Goal: Task Accomplishment & Management: Use online tool/utility

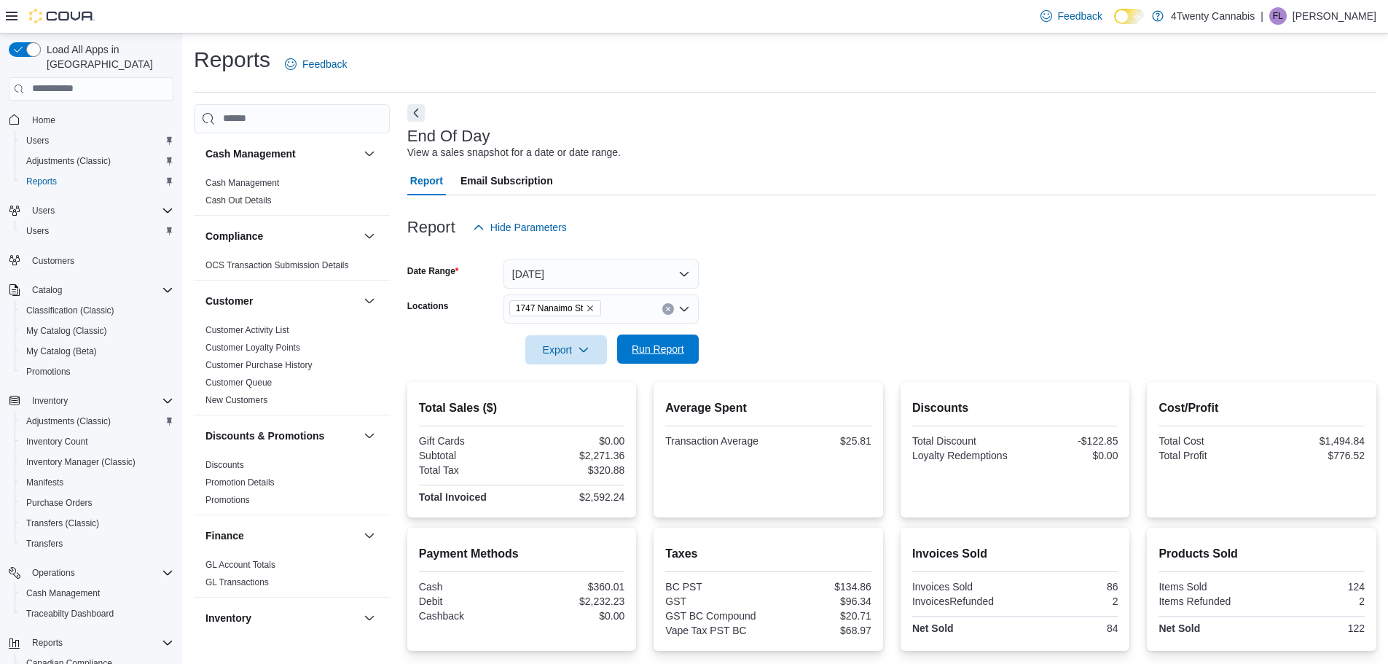
scroll to position [138, 0]
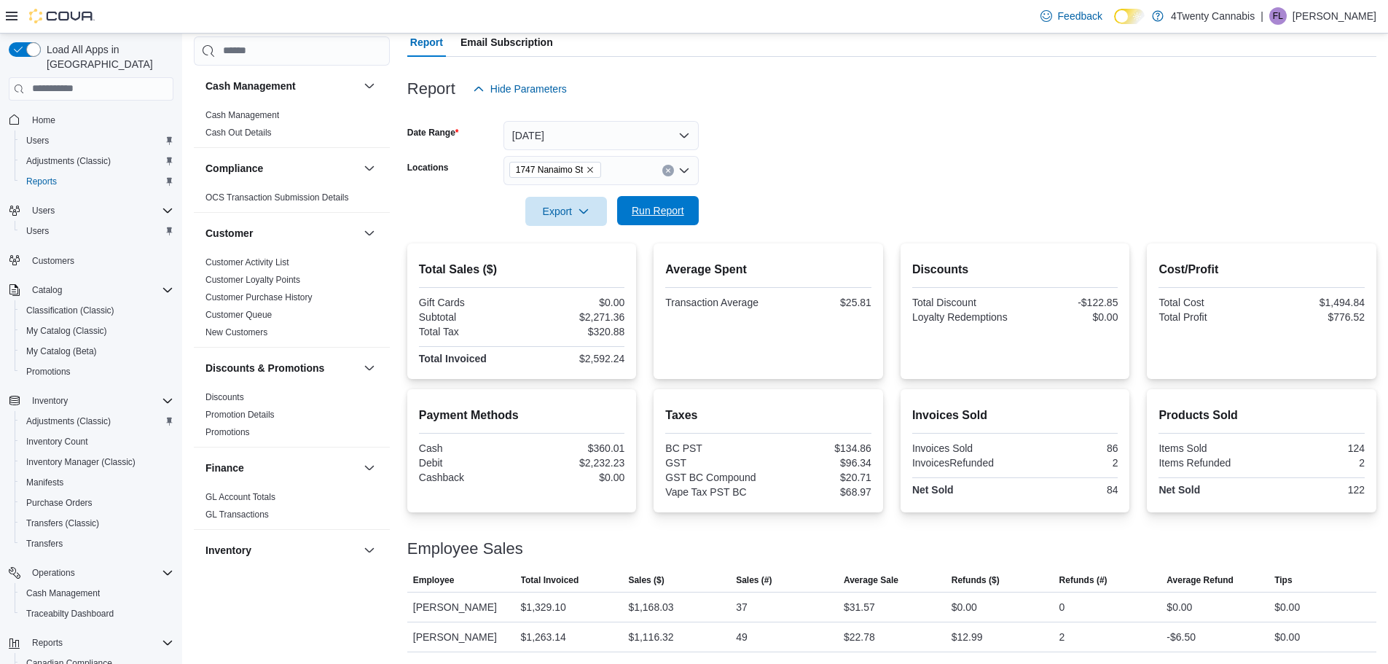
click at [649, 210] on span "Run Report" at bounding box center [658, 210] width 52 height 15
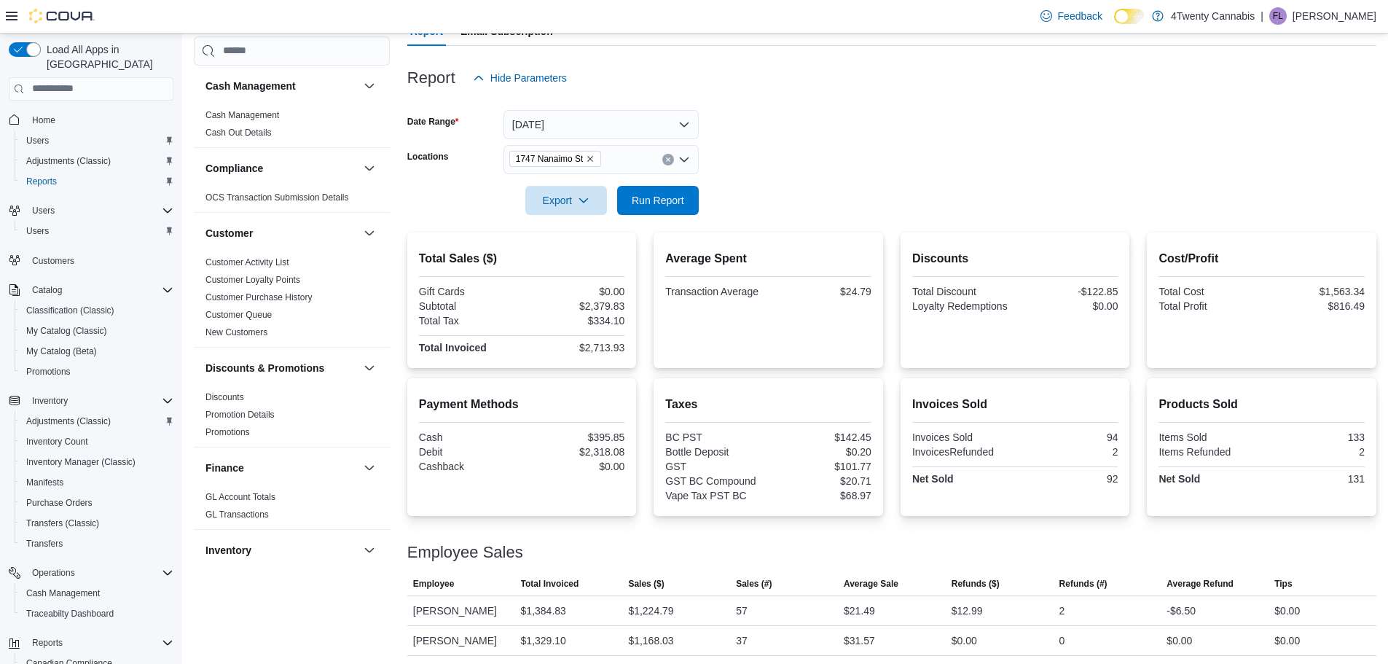
scroll to position [153, 0]
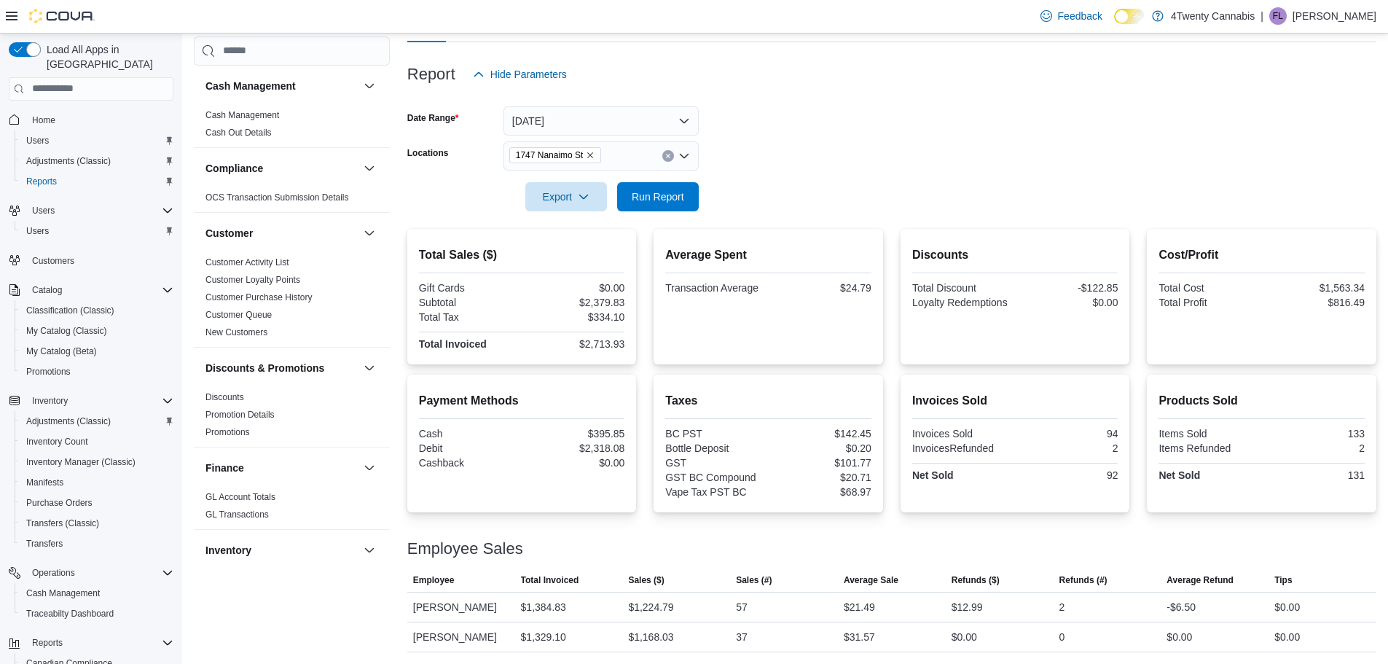
click at [916, 177] on div at bounding box center [891, 177] width 969 height 12
click at [599, 117] on button "[DATE]" at bounding box center [601, 120] width 195 height 29
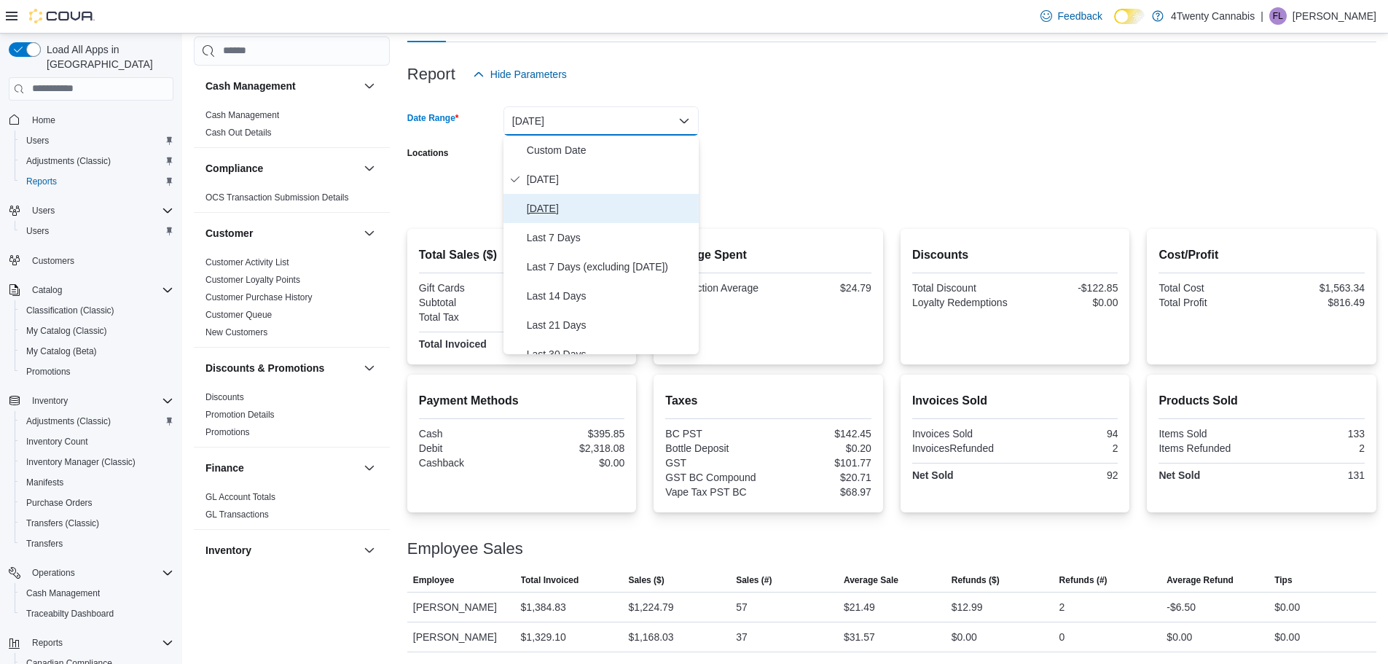
click at [563, 202] on span "[DATE]" at bounding box center [610, 208] width 166 height 17
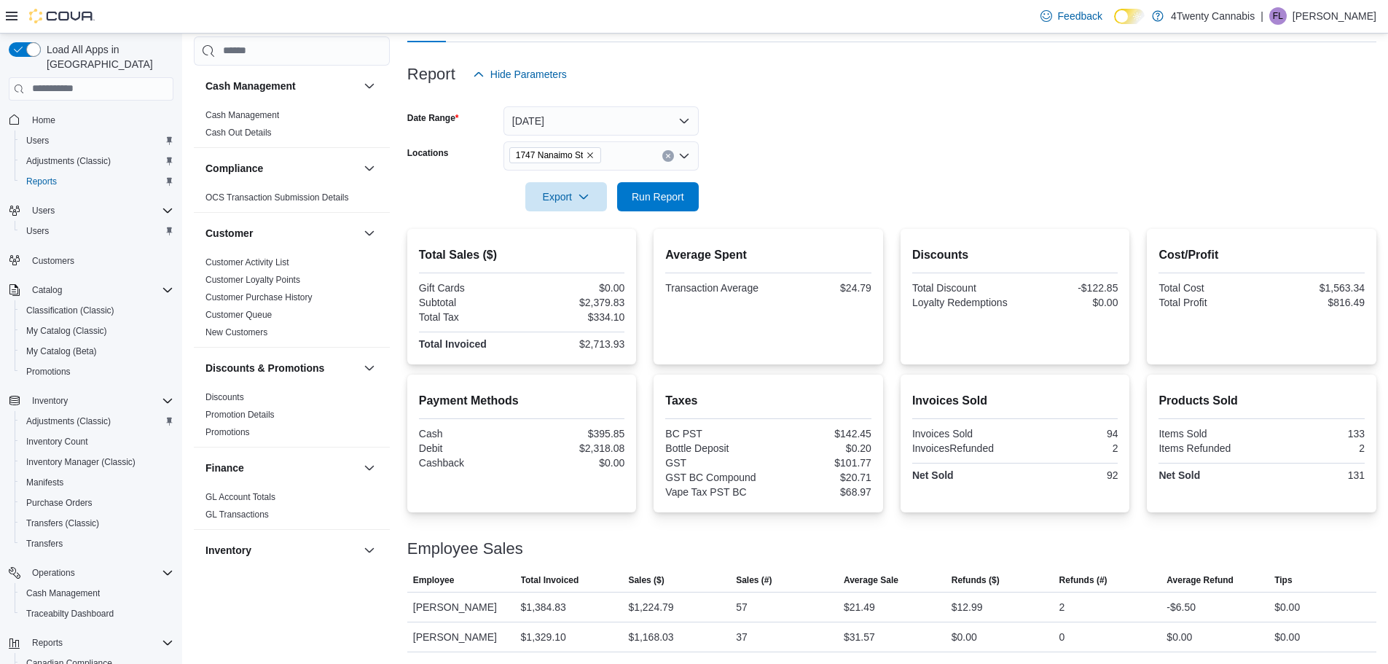
drag, startPoint x: 808, startPoint y: 195, endPoint x: 776, endPoint y: 203, distance: 33.2
click at [807, 195] on form "Date Range [DATE] Locations [STREET_ADDRESS] Export Run Report" at bounding box center [891, 150] width 969 height 122
click at [678, 205] on span "Run Report" at bounding box center [658, 195] width 64 height 29
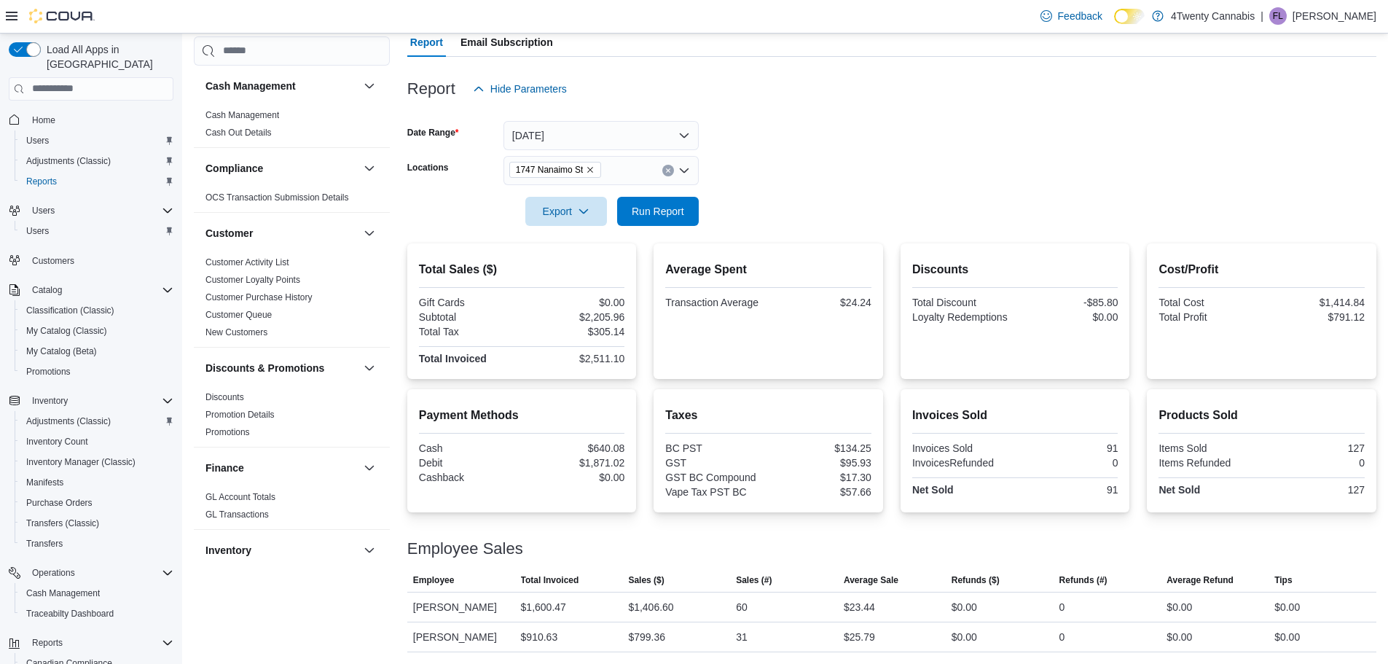
scroll to position [138, 0]
click at [544, 135] on button "[DATE]" at bounding box center [601, 135] width 195 height 29
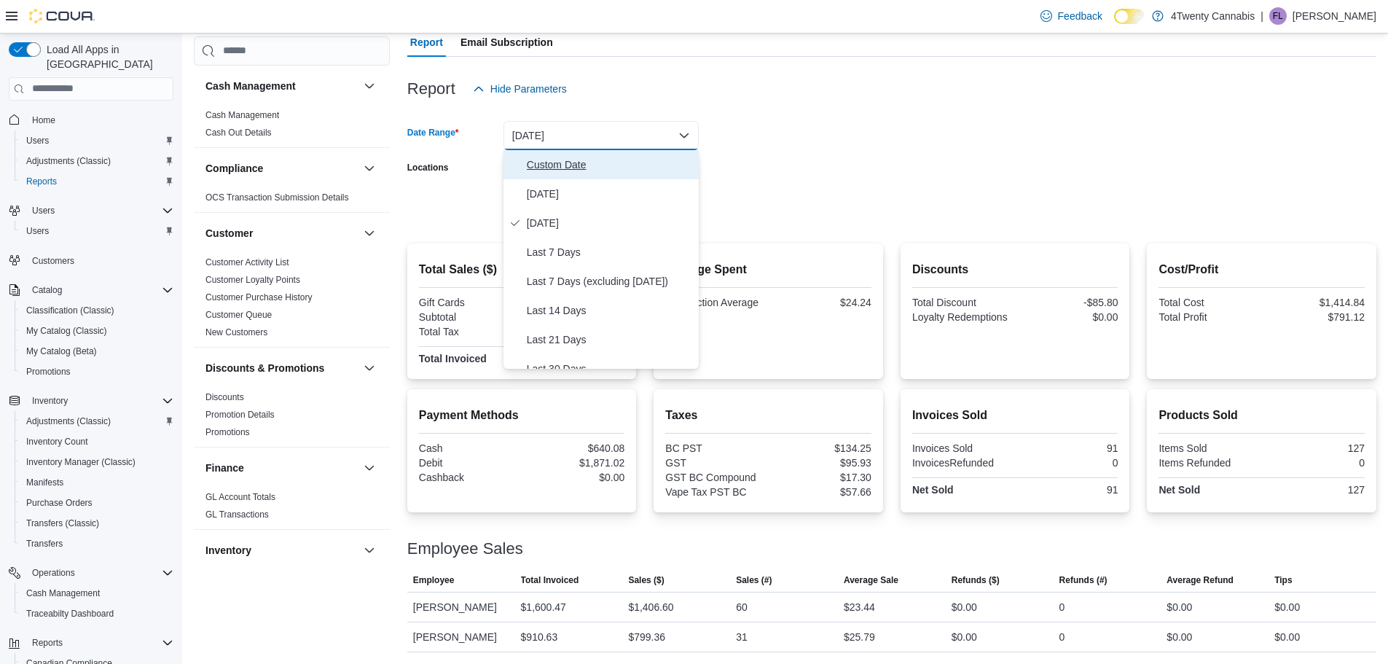
click at [547, 160] on span "Custom Date" at bounding box center [610, 164] width 166 height 17
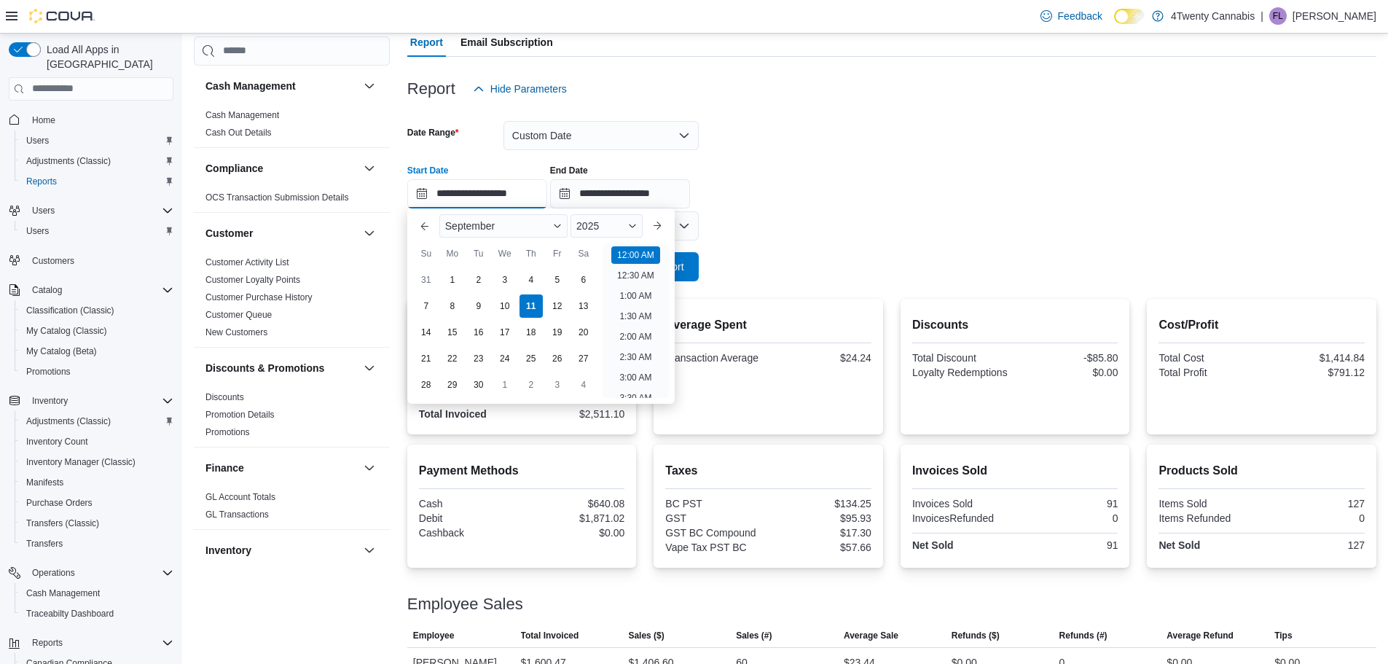
click at [502, 193] on input "**********" at bounding box center [477, 193] width 140 height 29
click at [477, 304] on div "9" at bounding box center [479, 306] width 26 height 26
type input "**********"
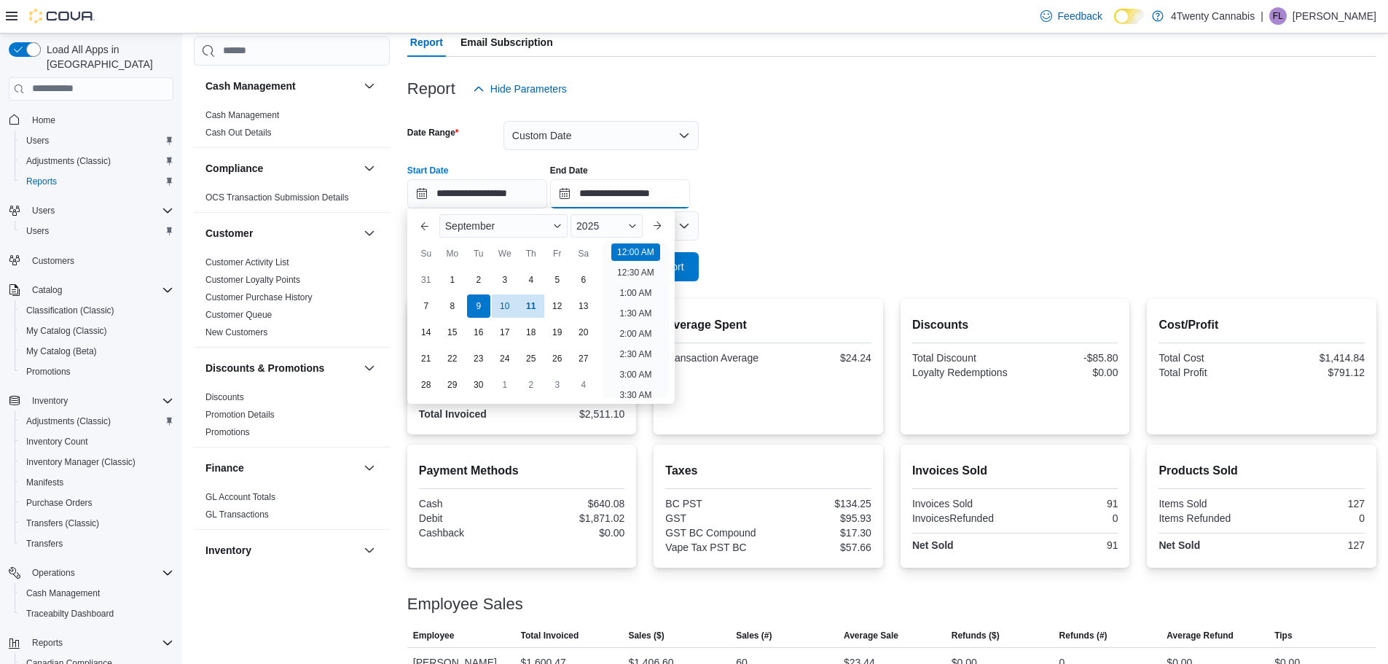
click at [630, 195] on input "**********" at bounding box center [620, 193] width 140 height 29
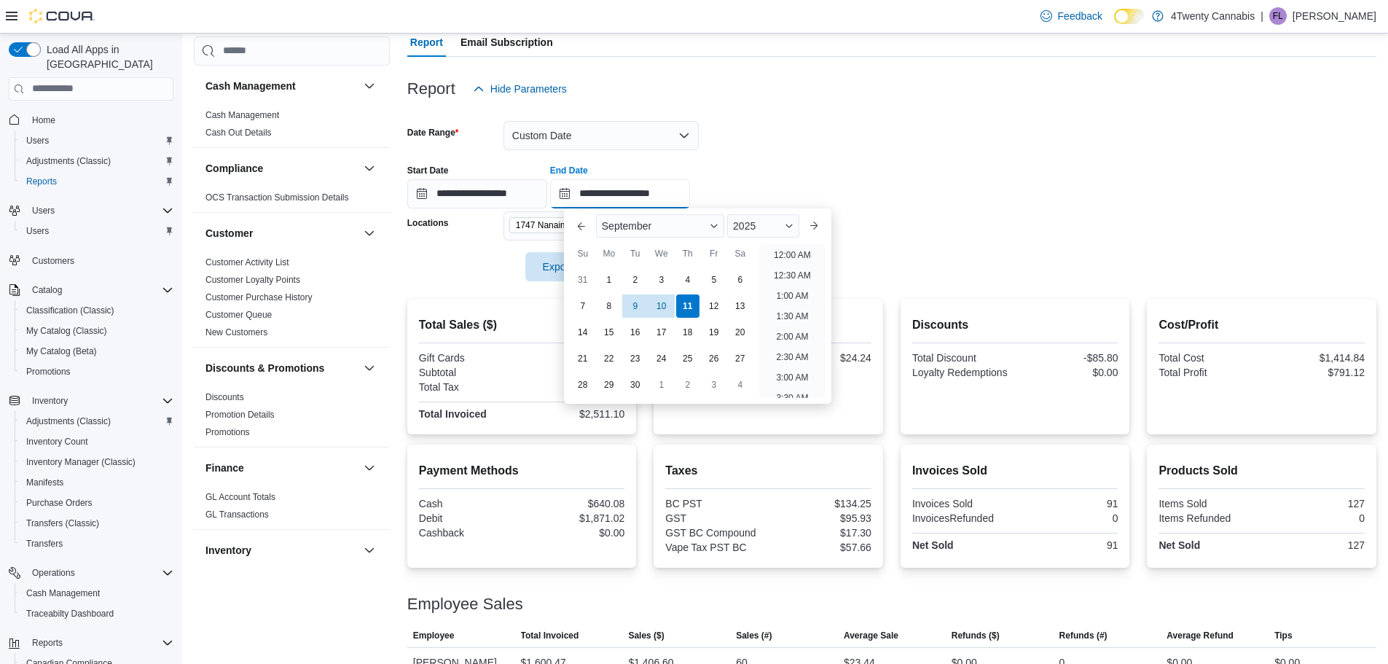
scroll to position [828, 0]
click at [635, 305] on div "9" at bounding box center [635, 306] width 26 height 26
type input "**********"
click at [933, 177] on div "**********" at bounding box center [891, 180] width 969 height 55
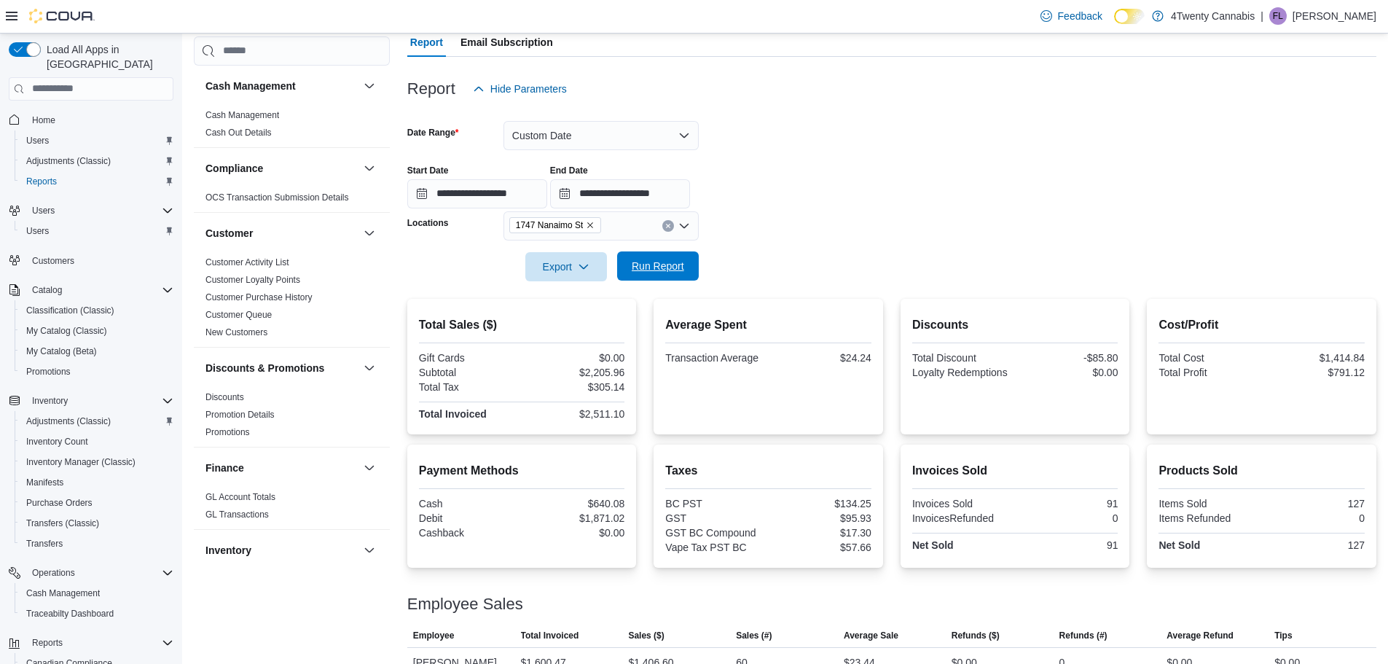
click at [682, 264] on span "Run Report" at bounding box center [658, 266] width 52 height 15
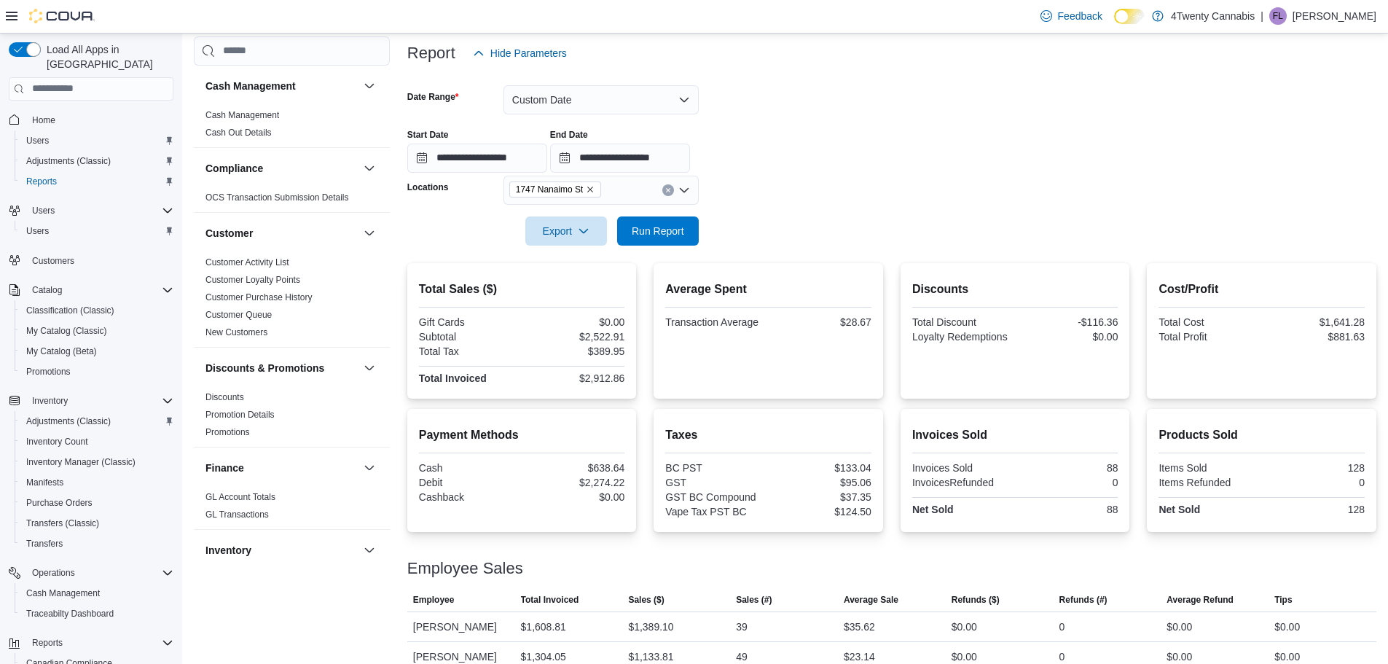
scroll to position [194, 0]
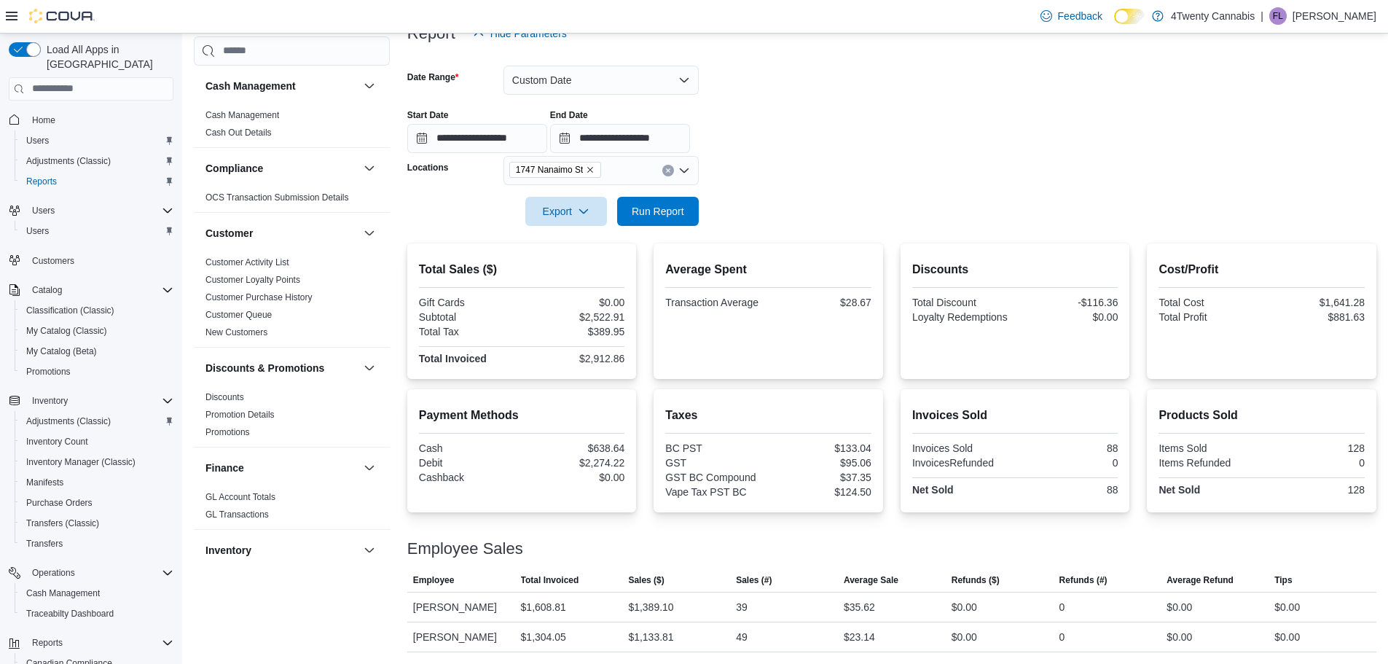
click at [864, 154] on div at bounding box center [891, 154] width 969 height 3
click at [582, 78] on button "Custom Date" at bounding box center [601, 80] width 195 height 29
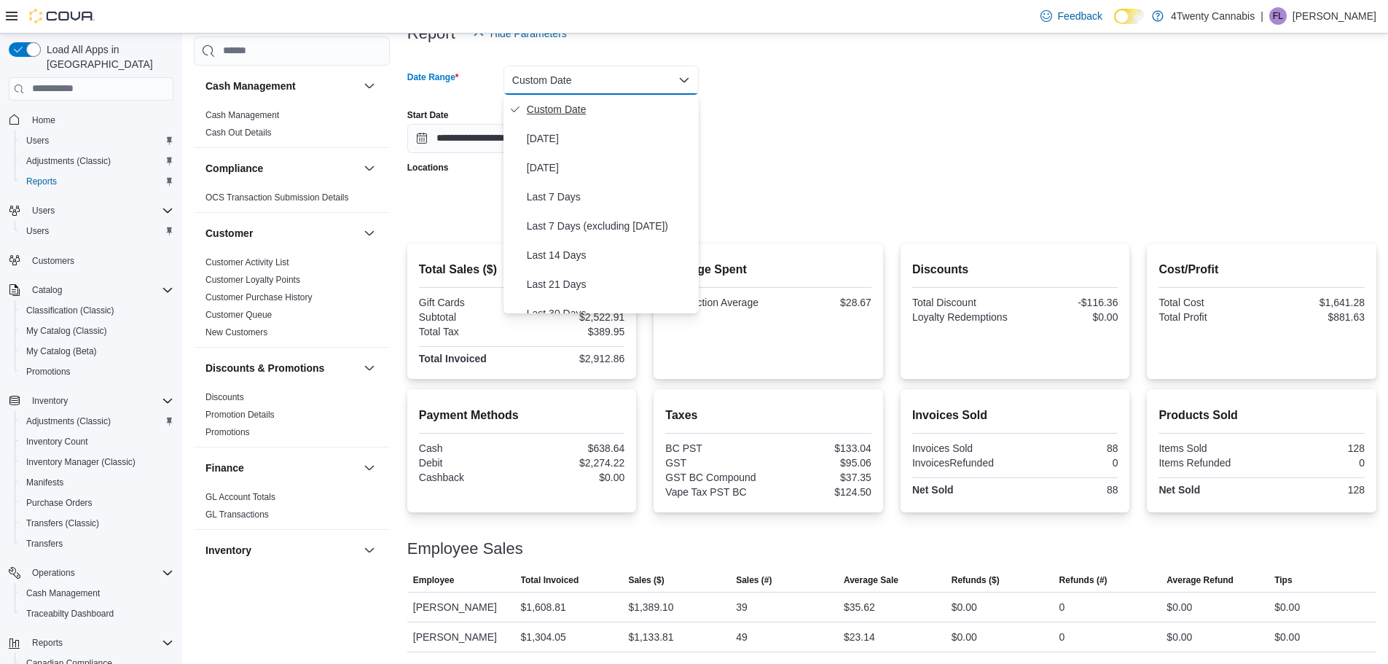
click at [557, 109] on span "Custom Date" at bounding box center [610, 109] width 166 height 17
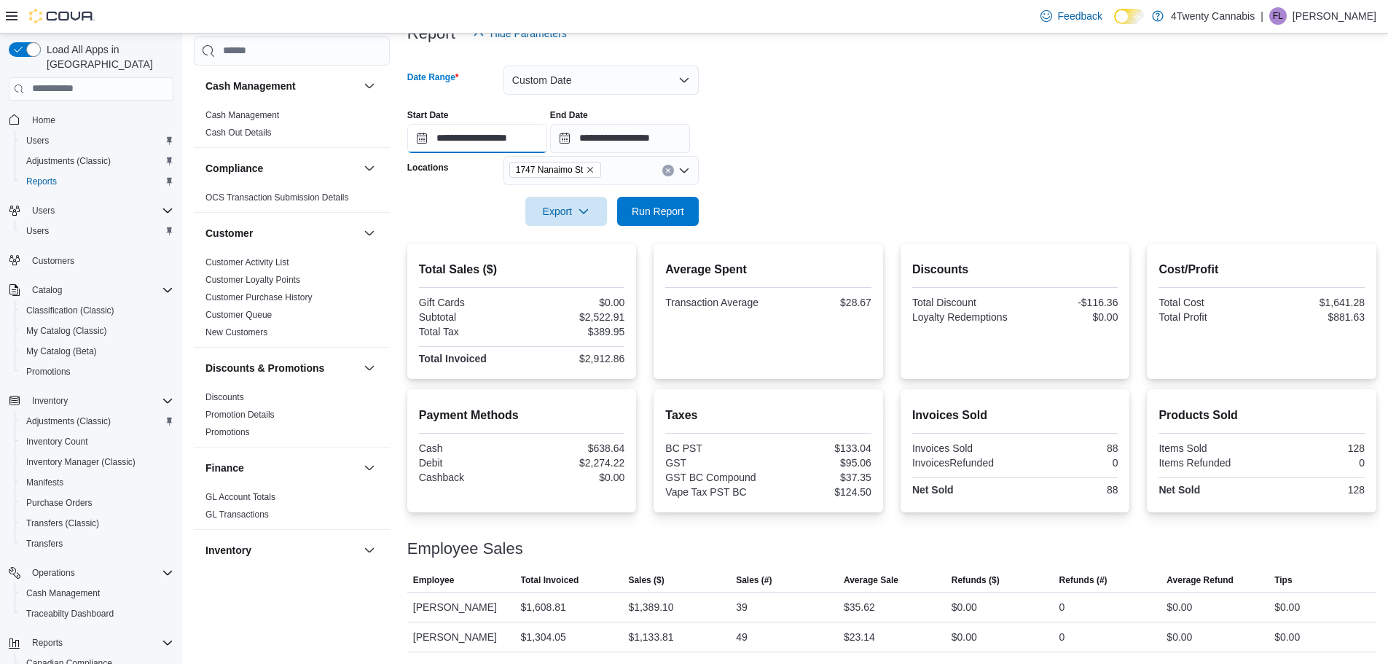
click at [484, 136] on input "**********" at bounding box center [477, 138] width 140 height 29
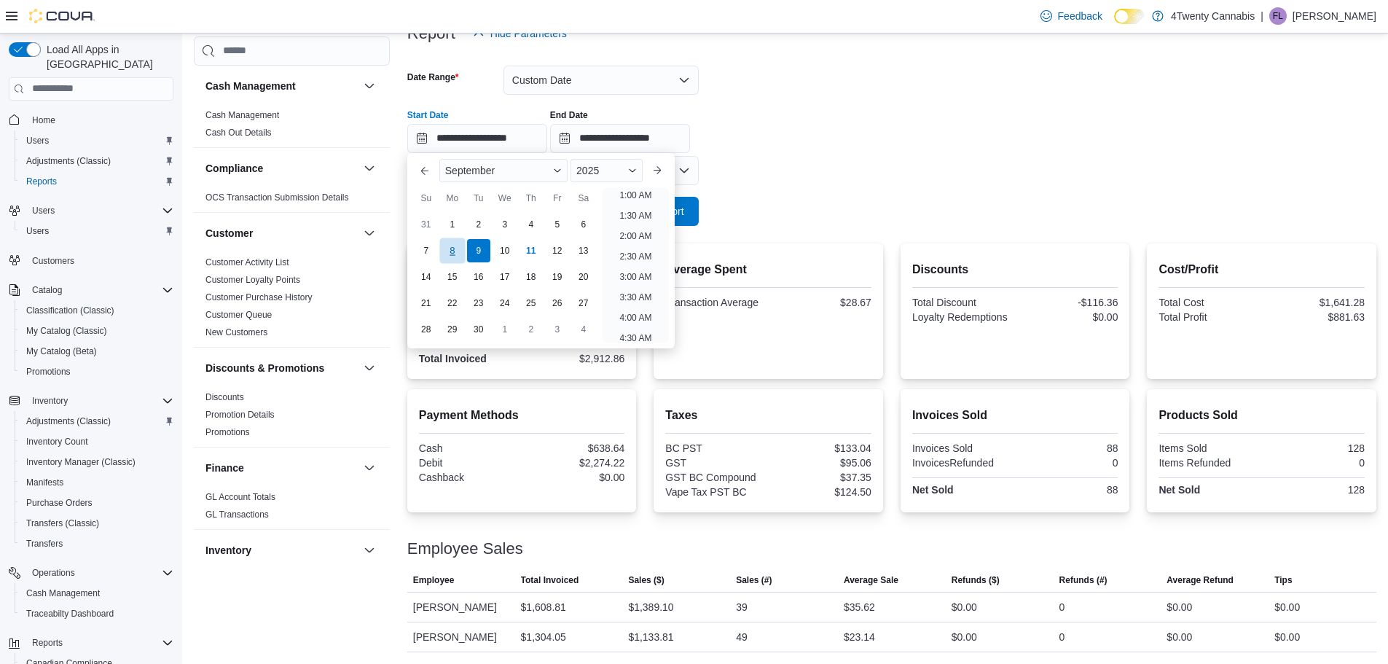
click at [453, 248] on div "8" at bounding box center [452, 251] width 26 height 26
type input "**********"
click at [608, 141] on input "**********" at bounding box center [620, 138] width 140 height 29
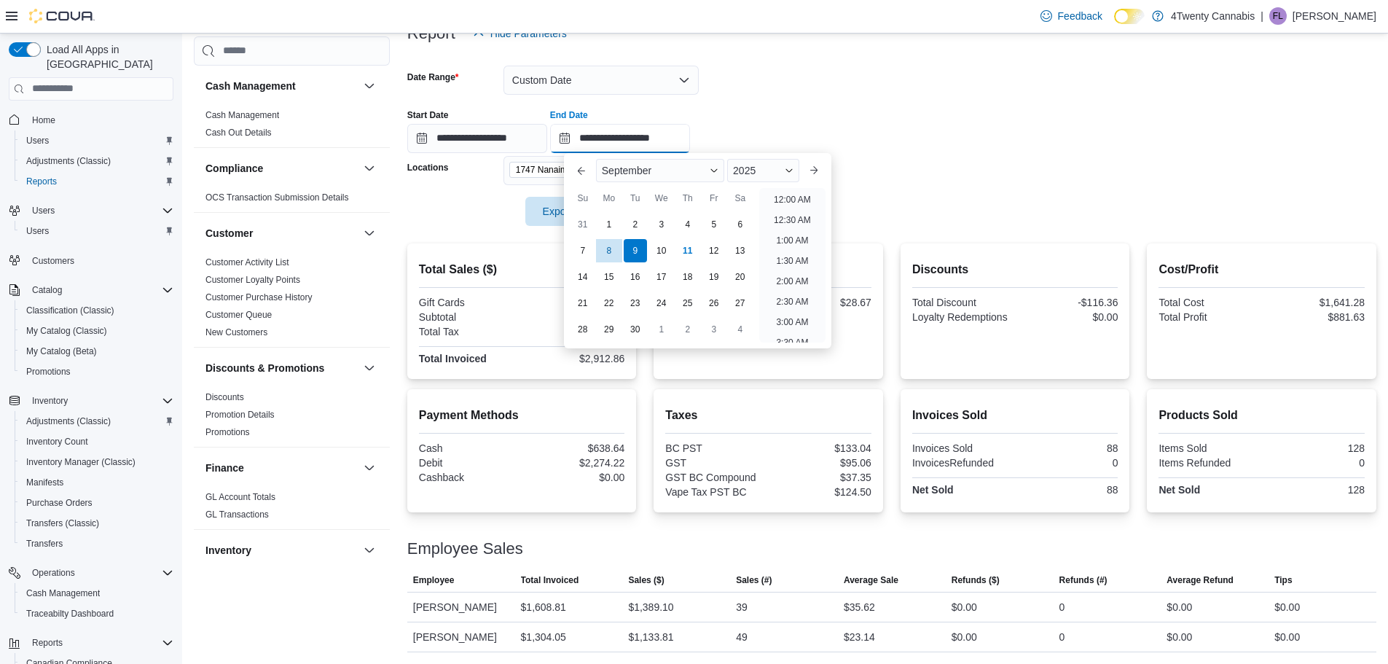
scroll to position [828, 0]
click at [611, 255] on div "8" at bounding box center [609, 251] width 26 height 26
type input "**********"
click at [942, 194] on div at bounding box center [891, 191] width 969 height 12
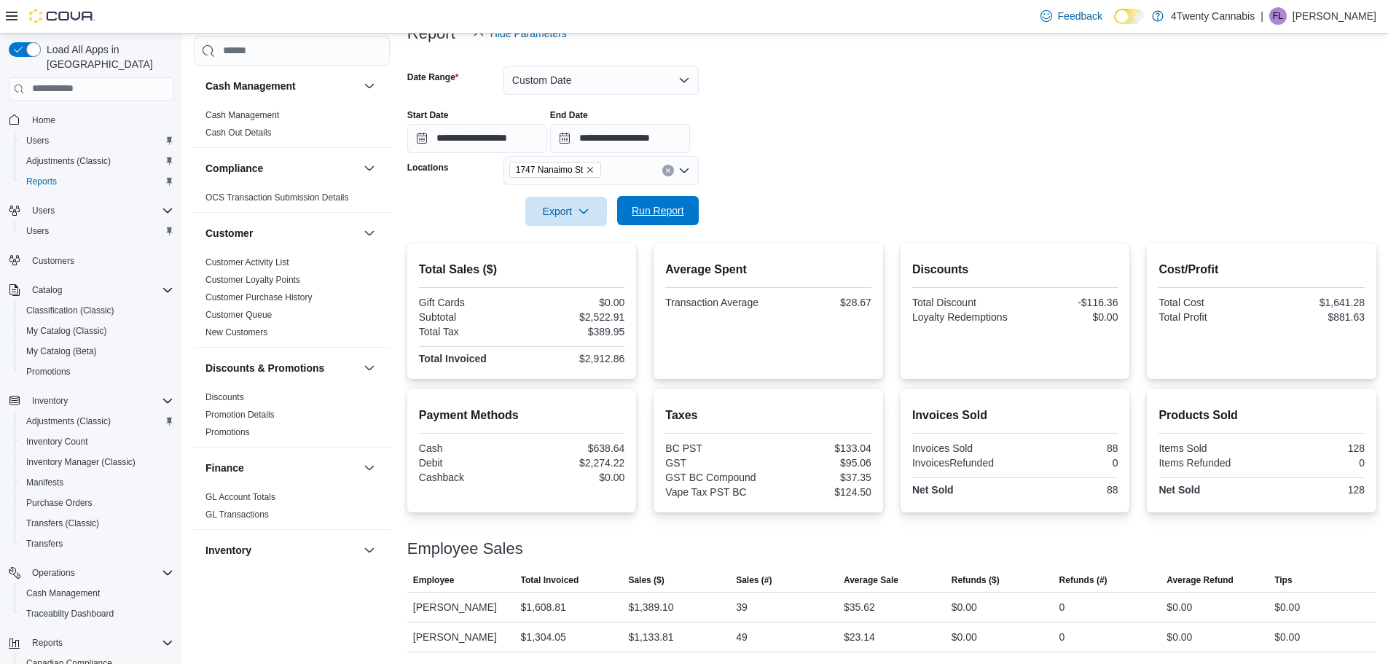
click at [683, 212] on span "Run Report" at bounding box center [658, 210] width 52 height 15
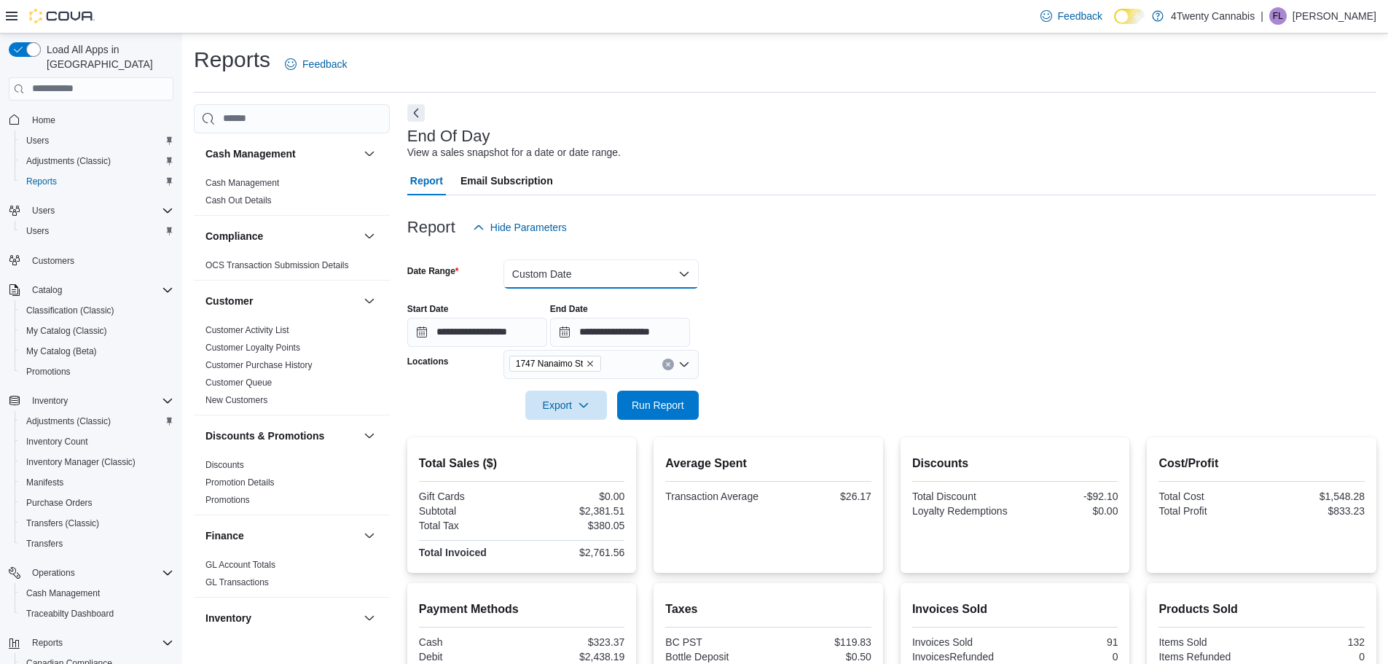
click at [624, 271] on button "Custom Date" at bounding box center [601, 273] width 195 height 29
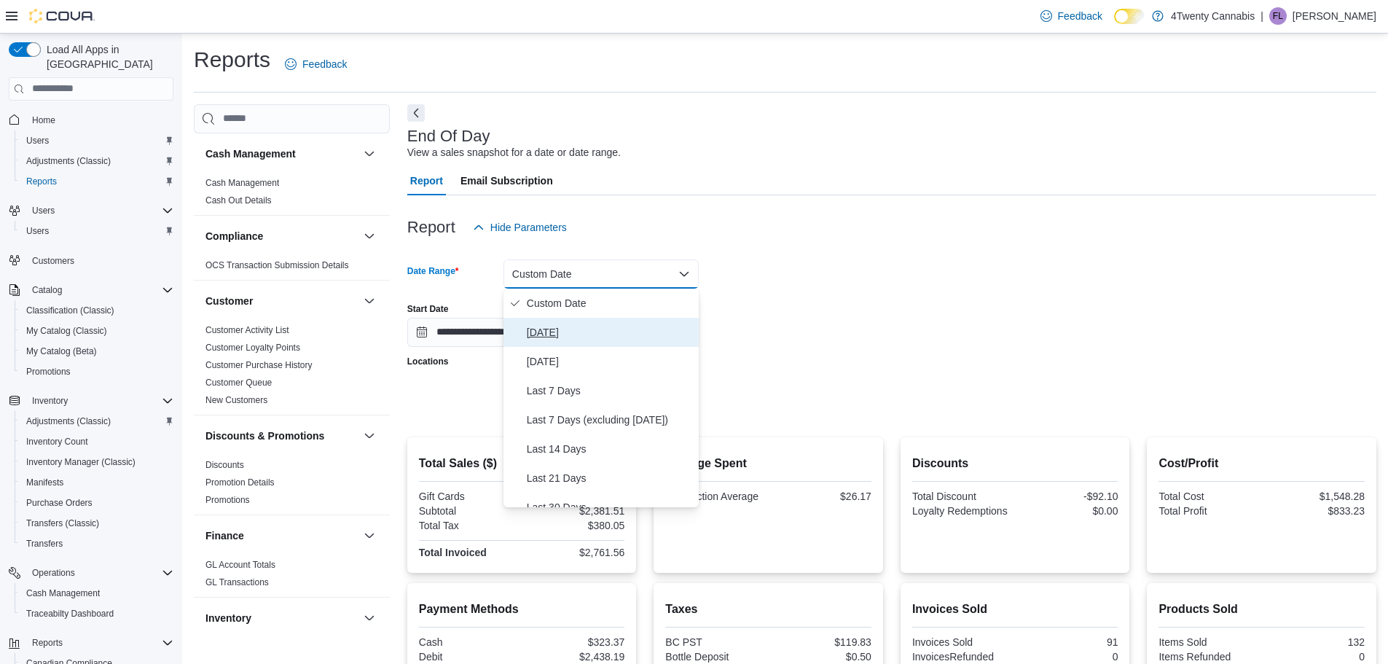
click at [573, 324] on span "[DATE]" at bounding box center [610, 332] width 166 height 17
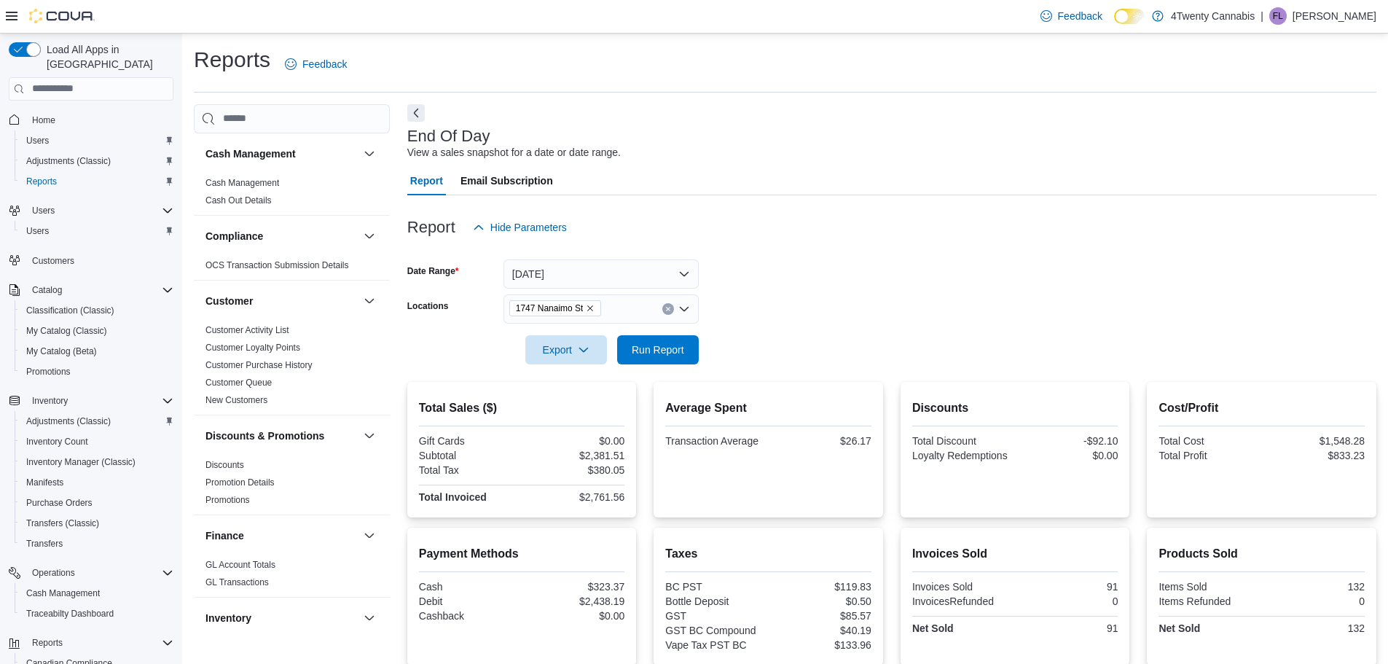
click at [904, 369] on div at bounding box center [891, 372] width 969 height 17
click at [677, 342] on span "Run Report" at bounding box center [658, 348] width 64 height 29
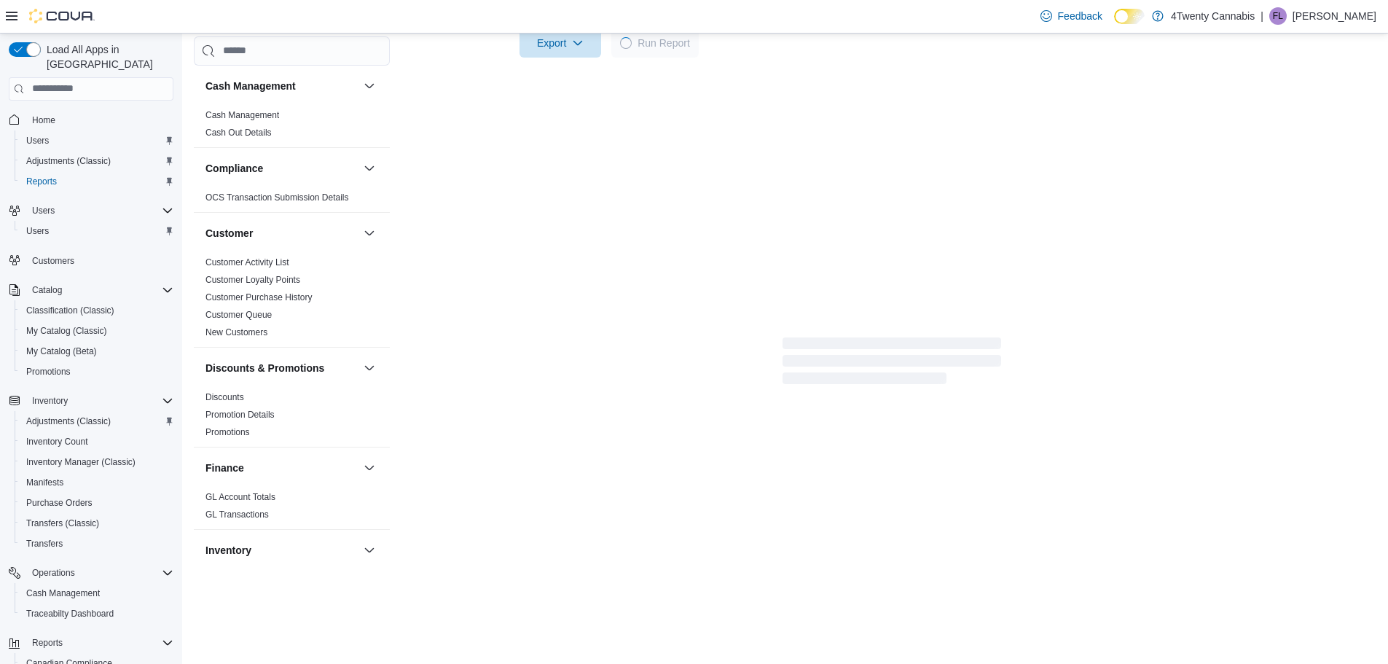
scroll to position [153, 0]
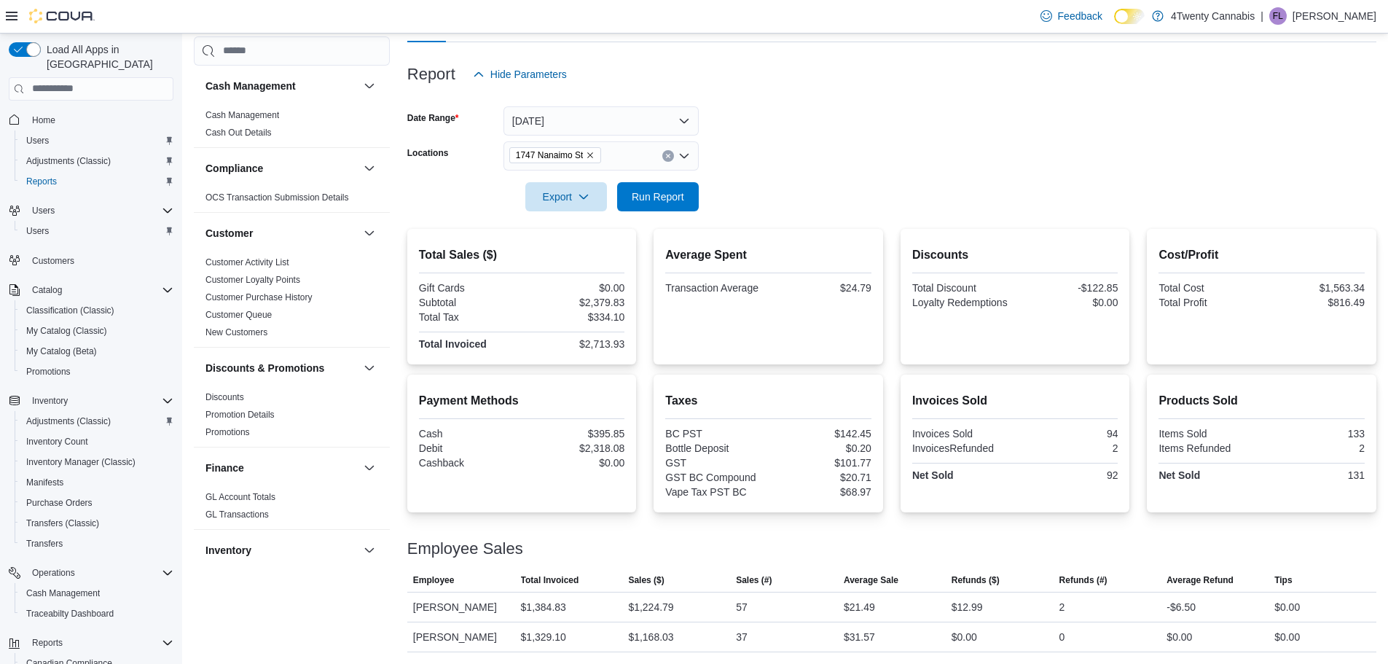
click at [821, 160] on form "Date Range [DATE] Locations [STREET_ADDRESS] Export Run Report" at bounding box center [891, 150] width 969 height 122
click at [818, 153] on form "Date Range [DATE] Locations [STREET_ADDRESS] Export Run Report" at bounding box center [891, 150] width 969 height 122
click at [907, 175] on div at bounding box center [891, 177] width 969 height 12
click at [651, 124] on button "[DATE]" at bounding box center [601, 120] width 195 height 29
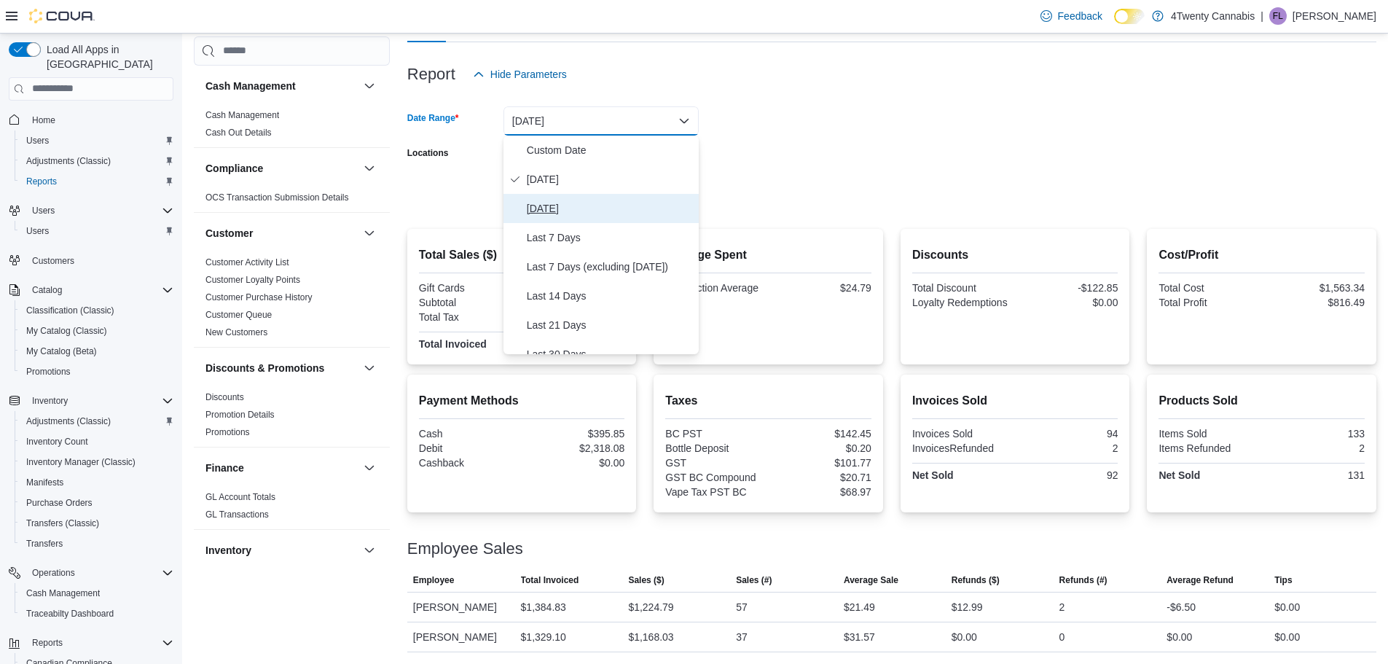
click at [557, 200] on span "[DATE]" at bounding box center [610, 208] width 166 height 17
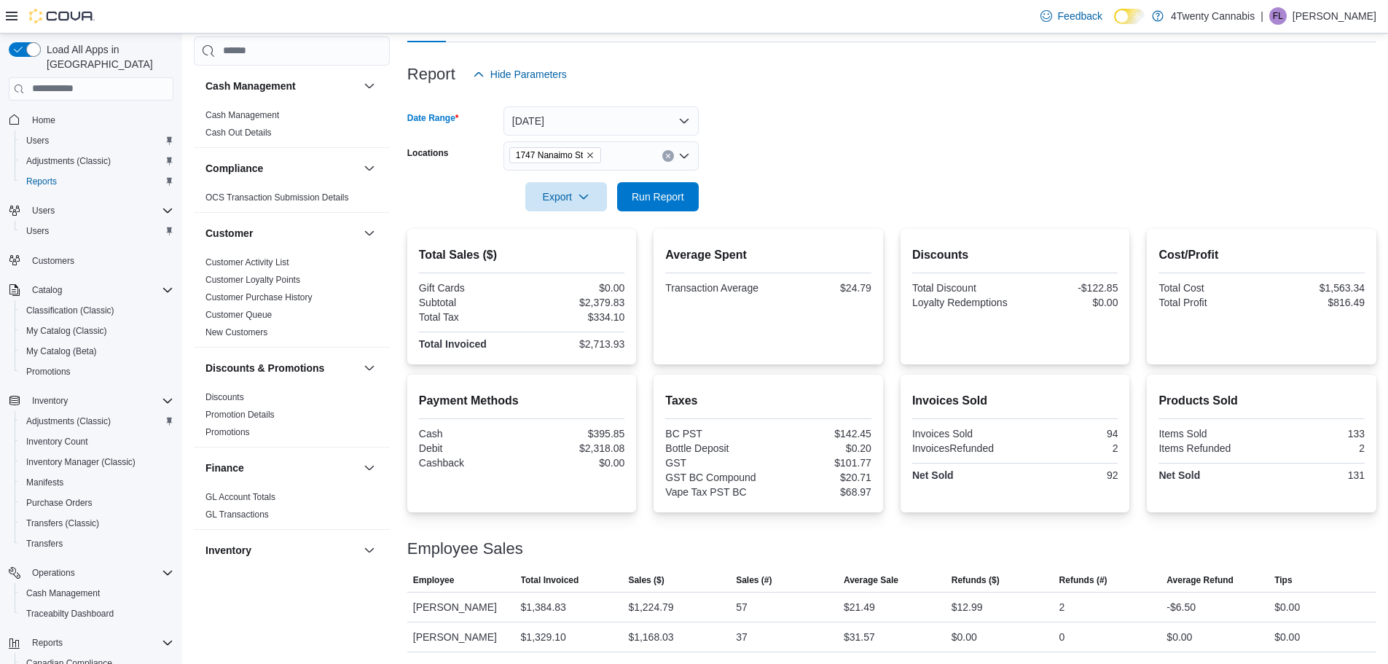
click at [739, 189] on form "Date Range [DATE] Locations [STREET_ADDRESS] Export Run Report" at bounding box center [891, 150] width 969 height 122
click at [684, 202] on span "Run Report" at bounding box center [658, 196] width 52 height 15
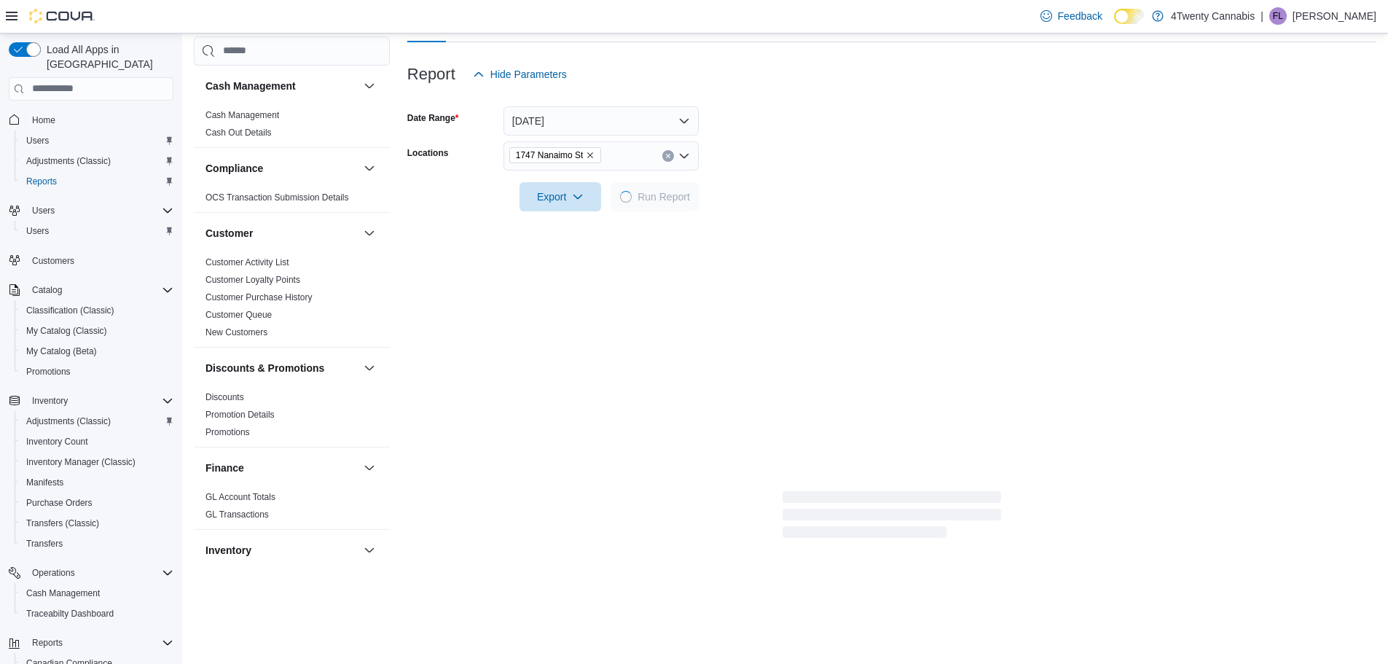
scroll to position [138, 0]
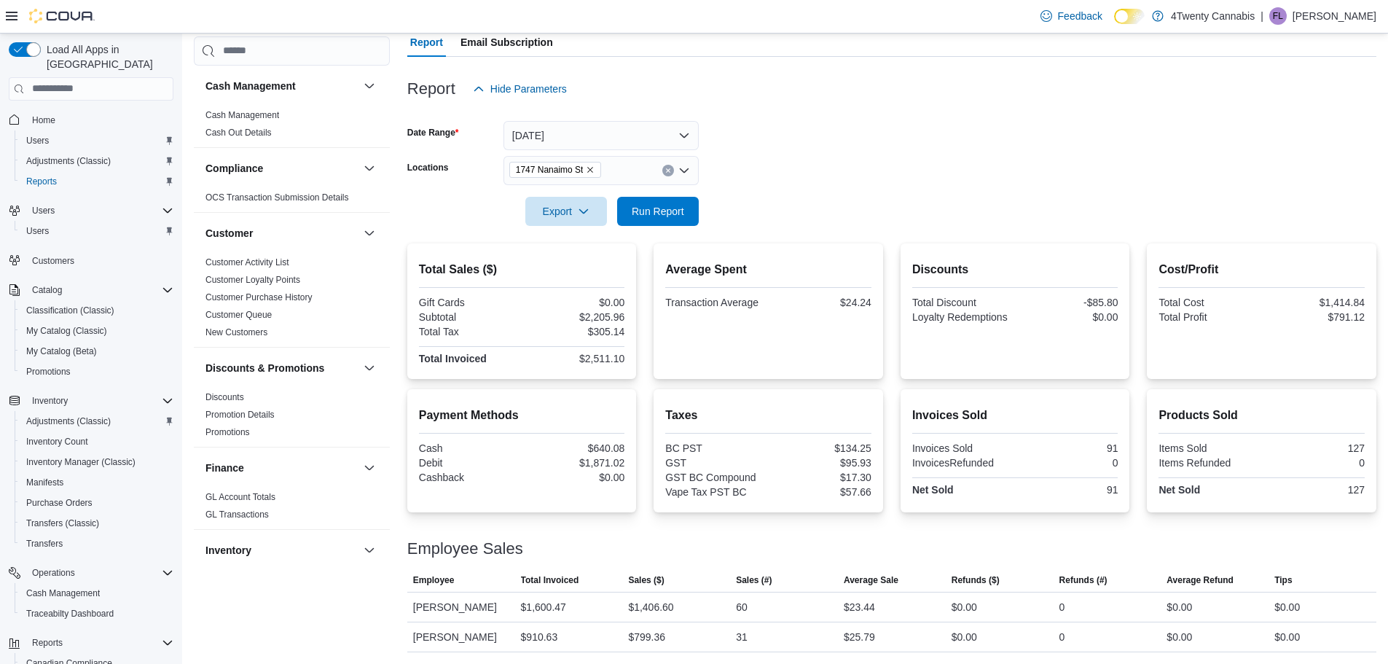
click at [851, 176] on form "Date Range [DATE] Locations [STREET_ADDRESS] Export Run Report" at bounding box center [891, 164] width 969 height 122
click at [627, 133] on button "[DATE]" at bounding box center [601, 135] width 195 height 29
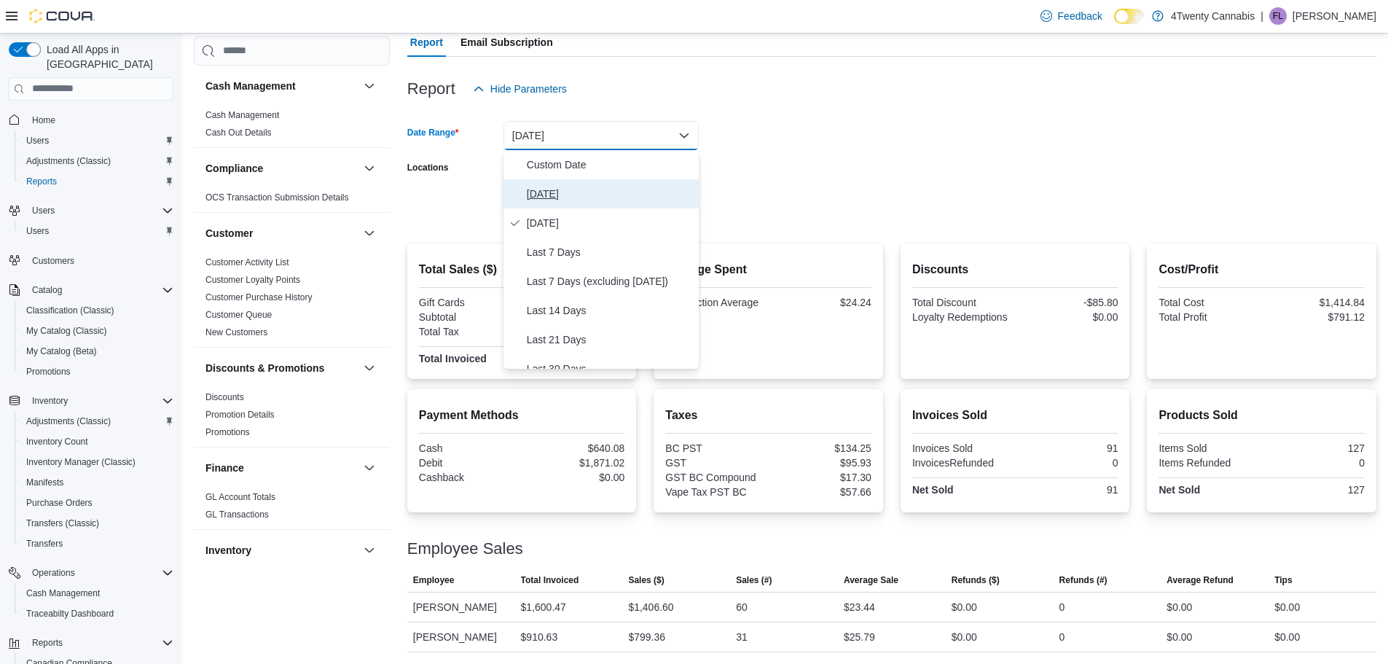
click at [560, 188] on span "[DATE]" at bounding box center [610, 193] width 166 height 17
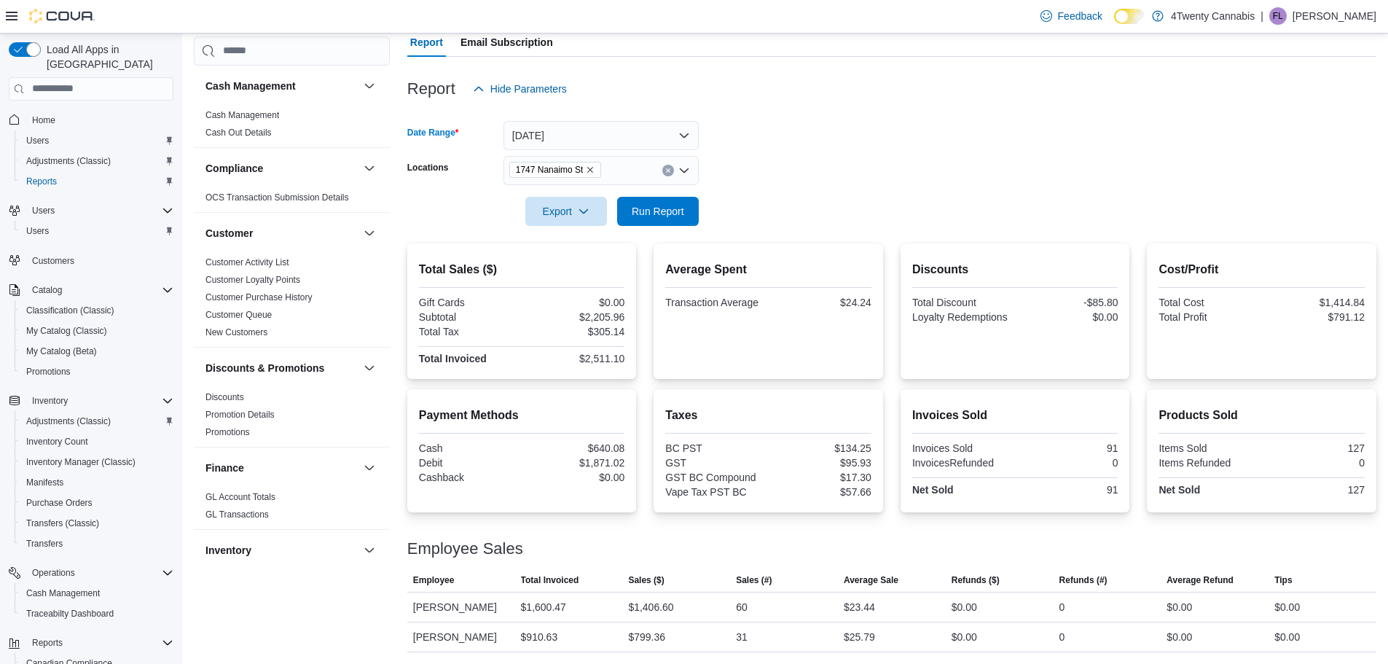
click at [850, 175] on form "Date Range [DATE] Locations [STREET_ADDRESS] Export Run Report" at bounding box center [891, 164] width 969 height 122
click at [665, 221] on span "Run Report" at bounding box center [658, 210] width 64 height 29
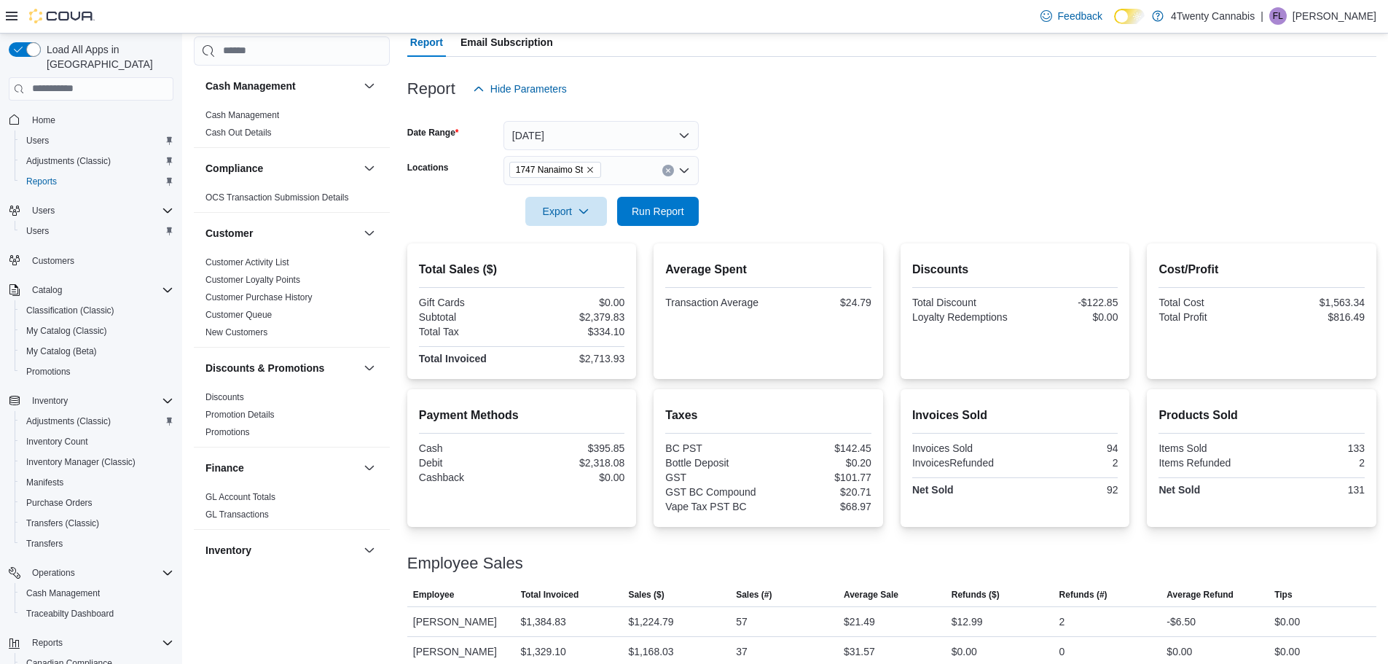
click at [831, 189] on div at bounding box center [891, 191] width 969 height 12
